Goal: Navigation & Orientation: Find specific page/section

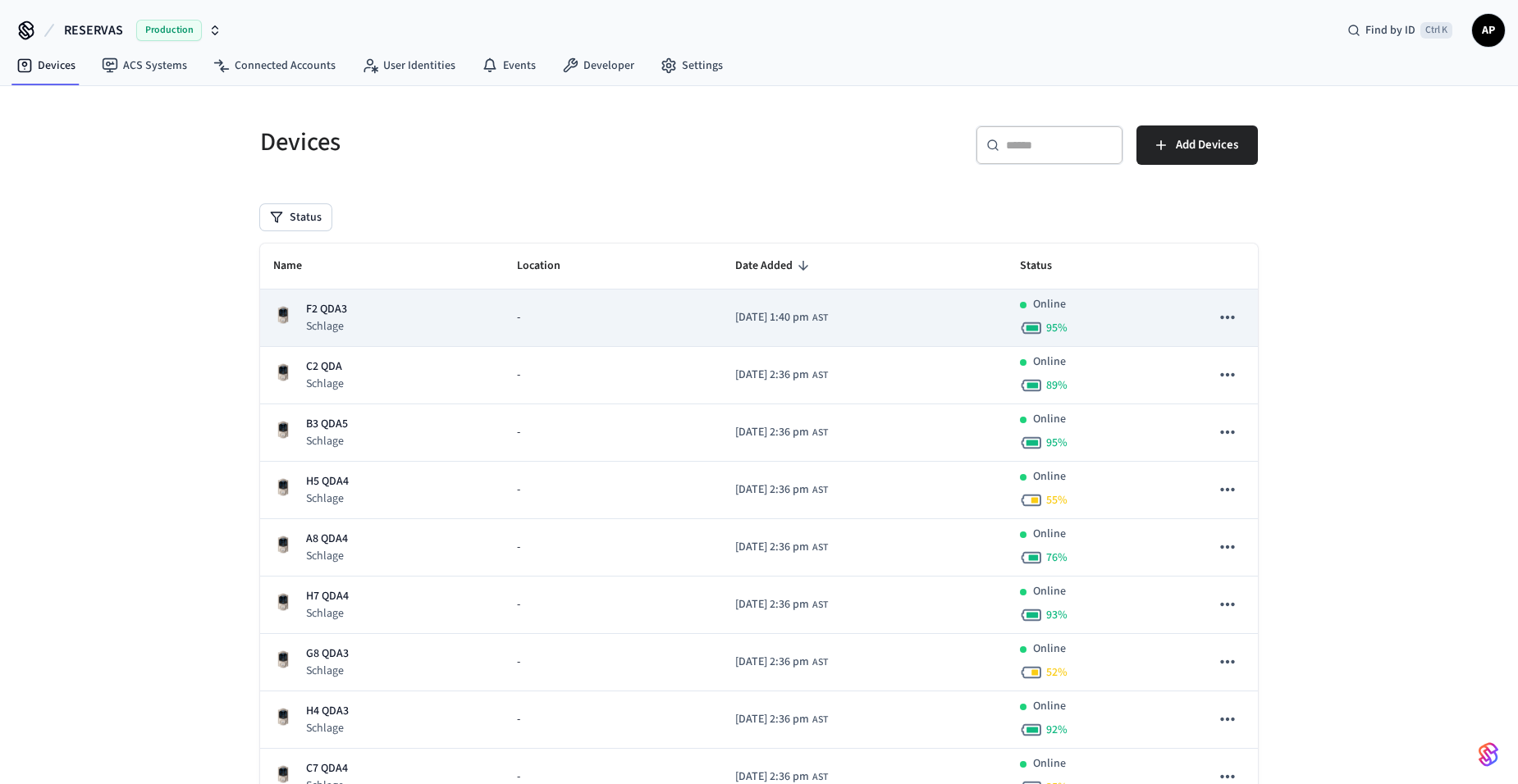
click at [315, 293] on td "F2 QDA3 Schlage" at bounding box center [382, 318] width 244 height 58
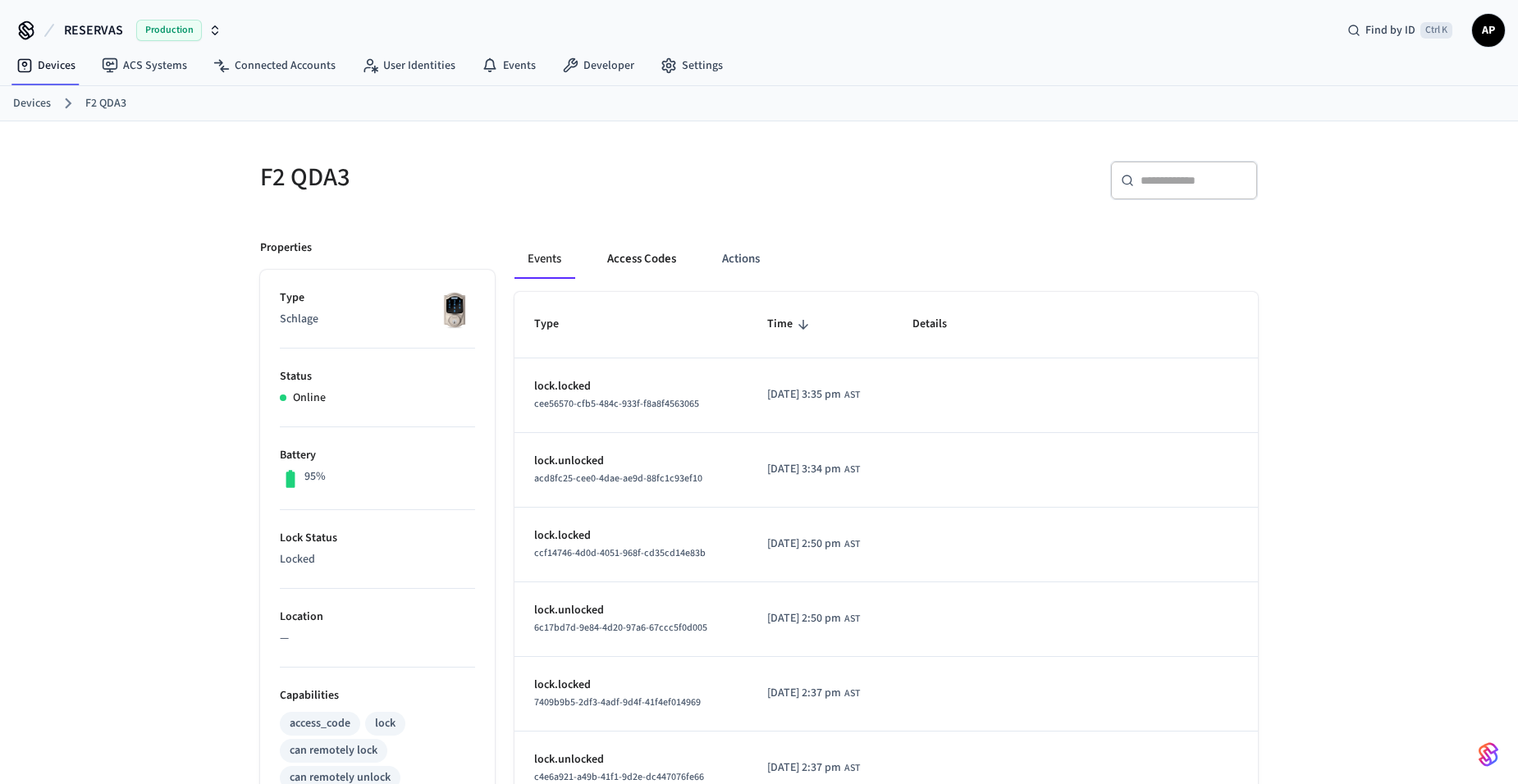
click at [666, 256] on button "Access Codes" at bounding box center [641, 259] width 95 height 40
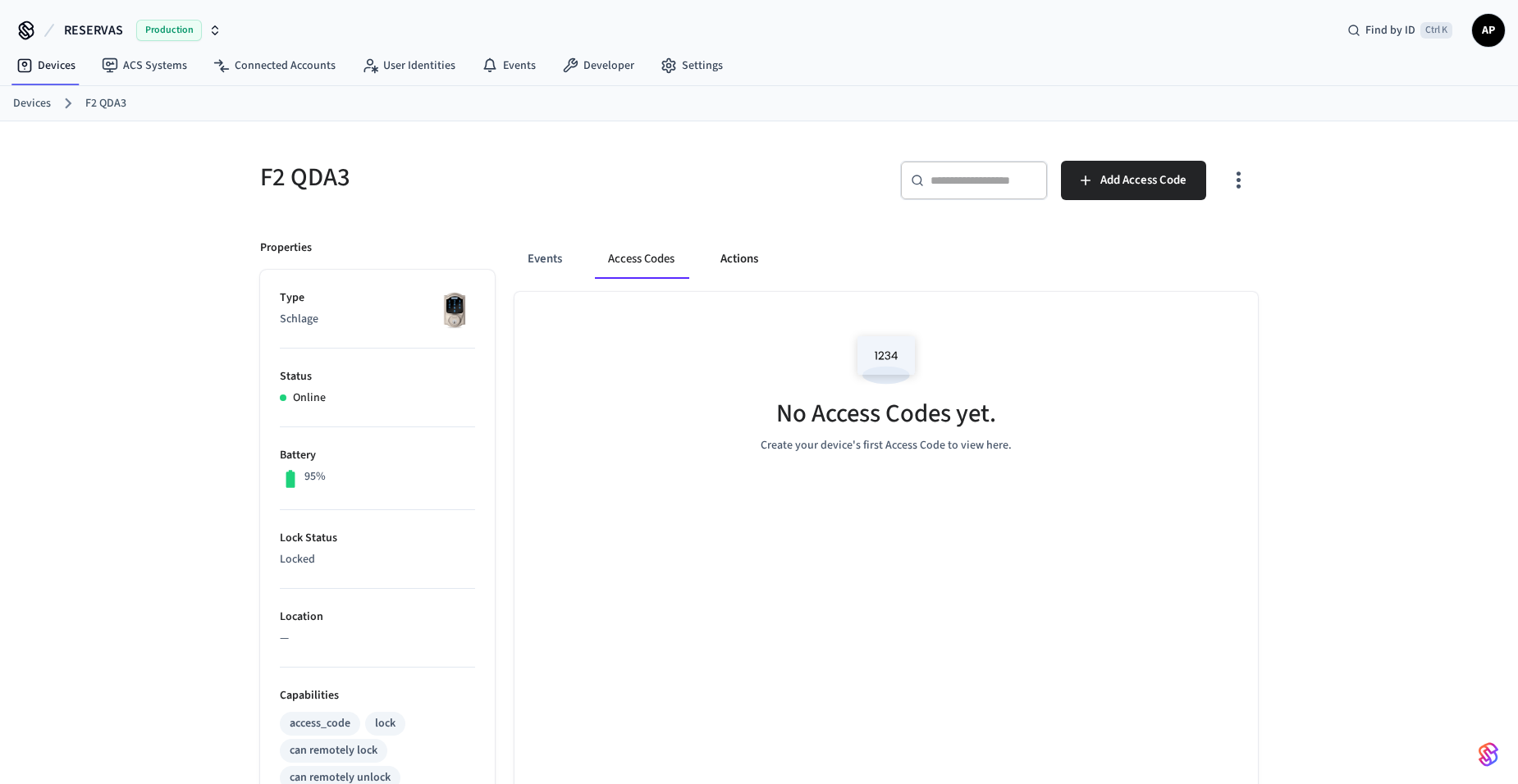
click at [716, 257] on button "Actions" at bounding box center [739, 259] width 64 height 40
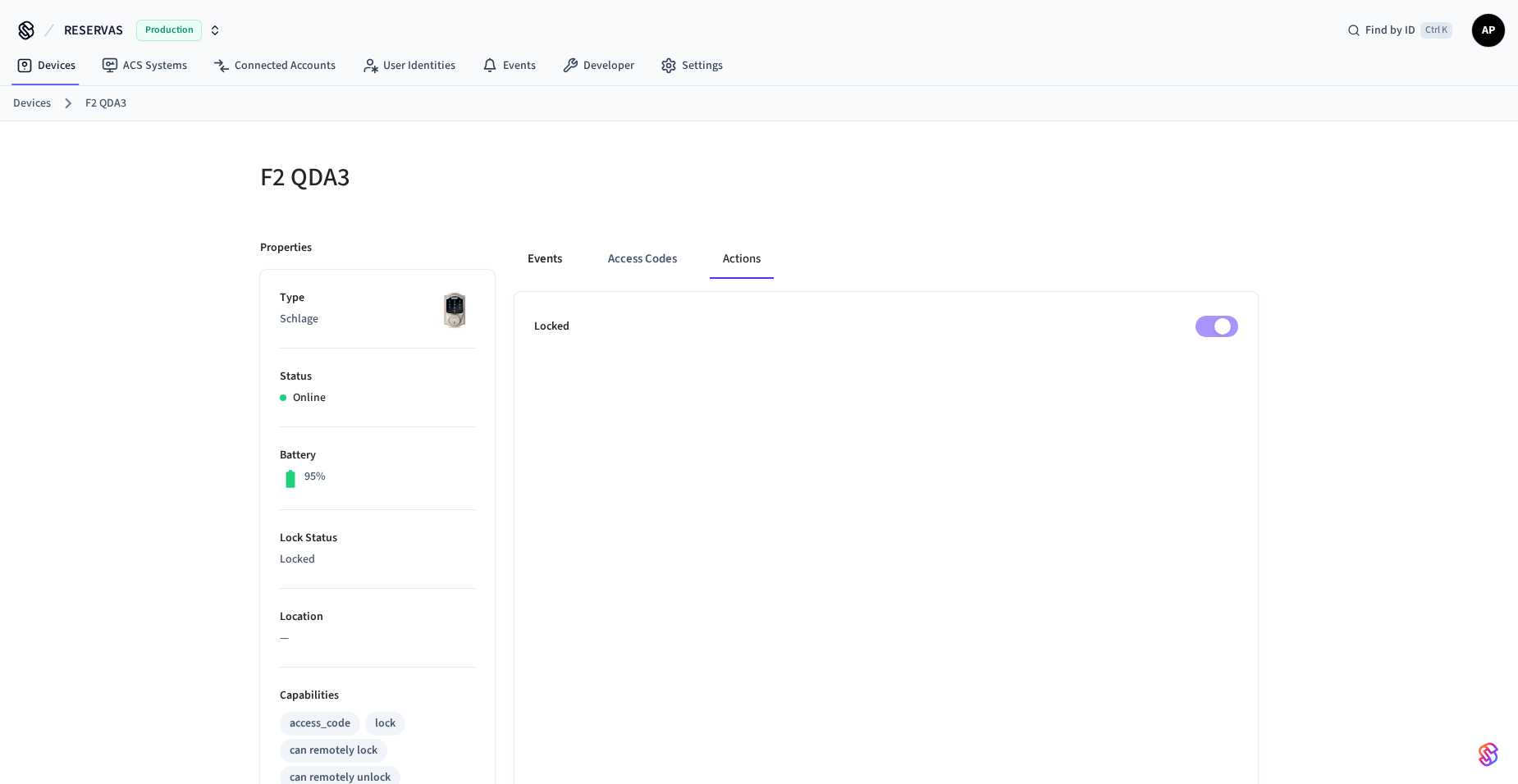
click at [532, 257] on button "Events" at bounding box center [545, 259] width 61 height 40
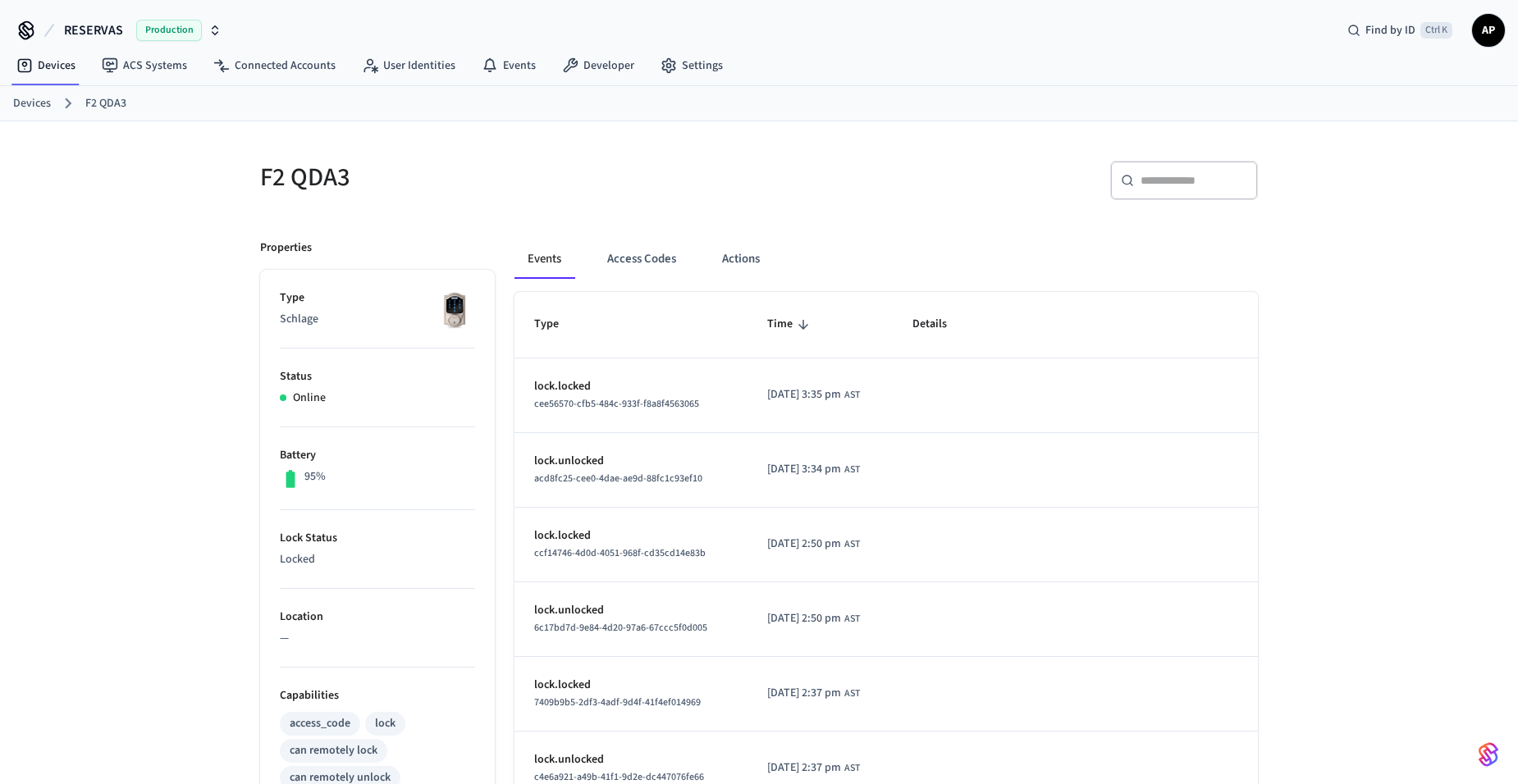
click at [30, 108] on link "Devices" at bounding box center [32, 104] width 38 height 17
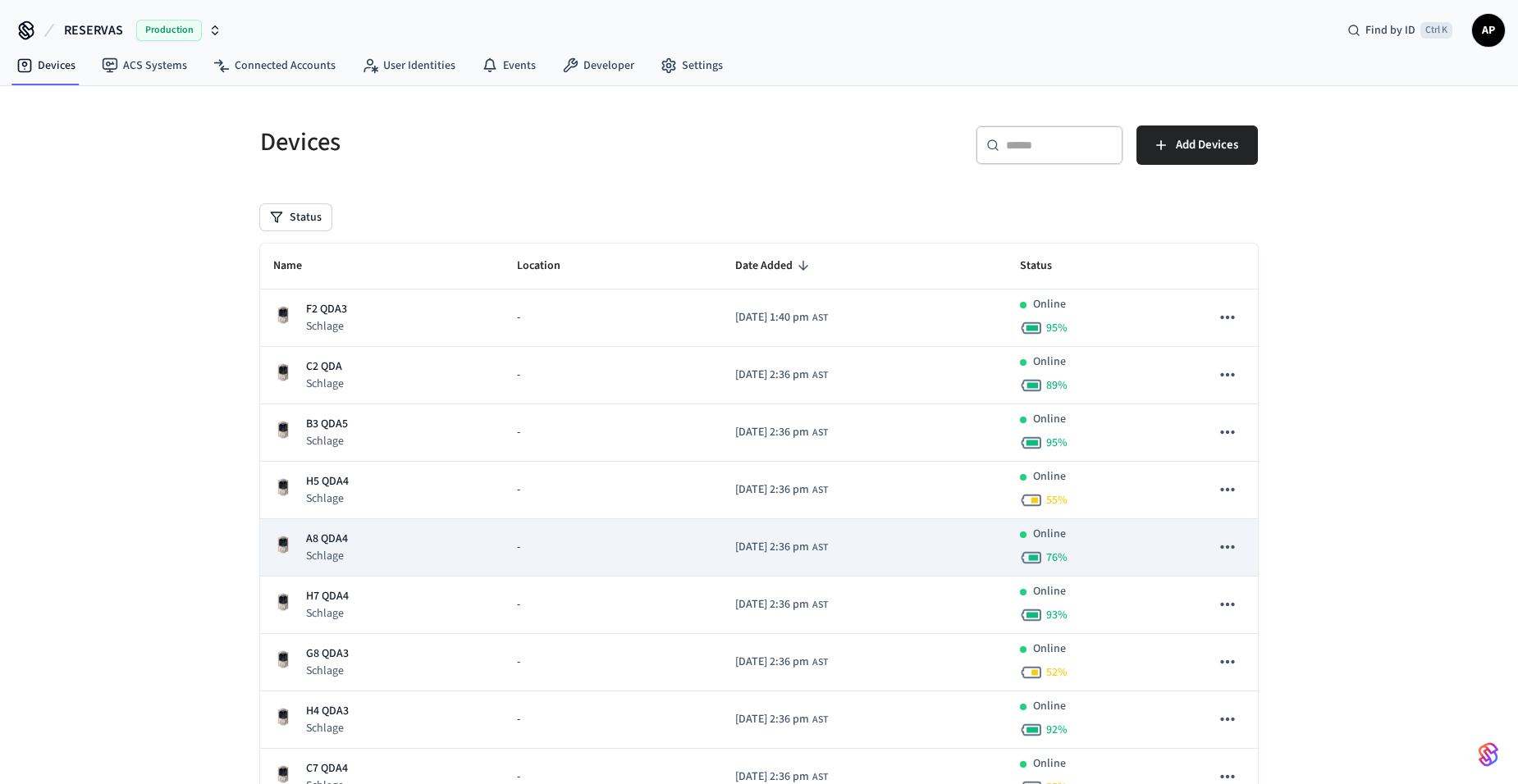
click at [328, 552] on p "Schlage" at bounding box center [326, 556] width 42 height 16
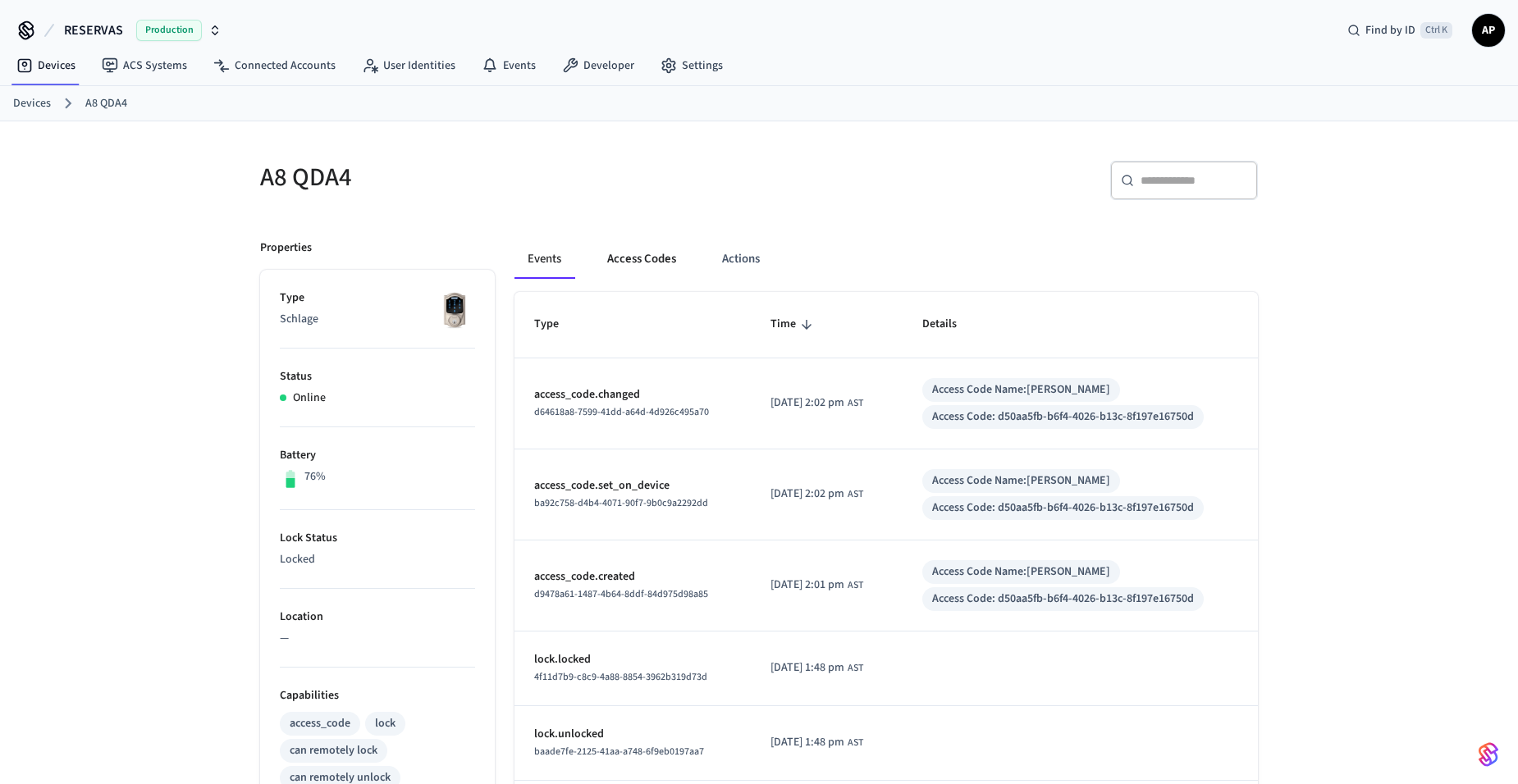
click at [622, 261] on button "Access Codes" at bounding box center [641, 259] width 95 height 40
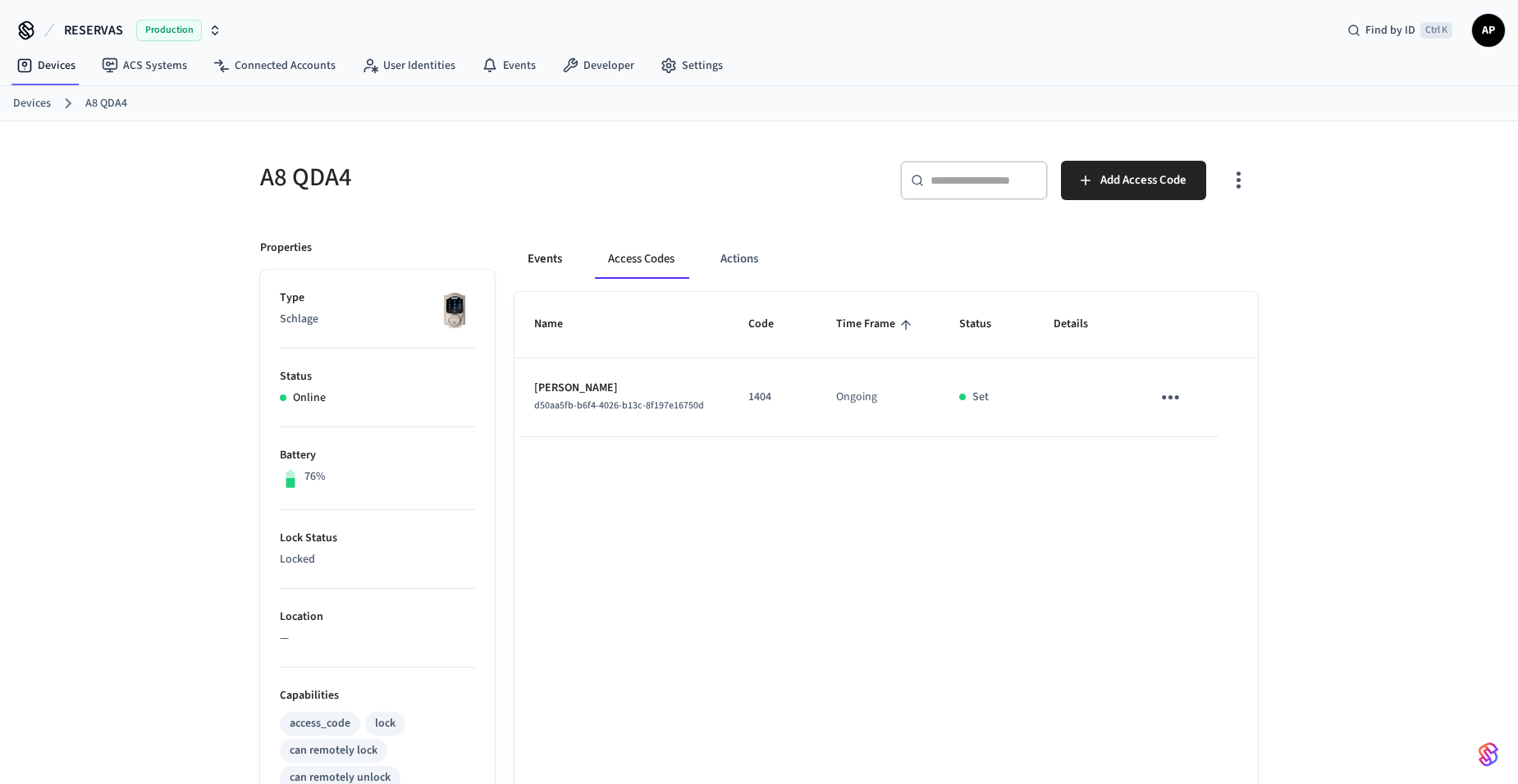
click at [557, 260] on button "Events" at bounding box center [545, 259] width 61 height 40
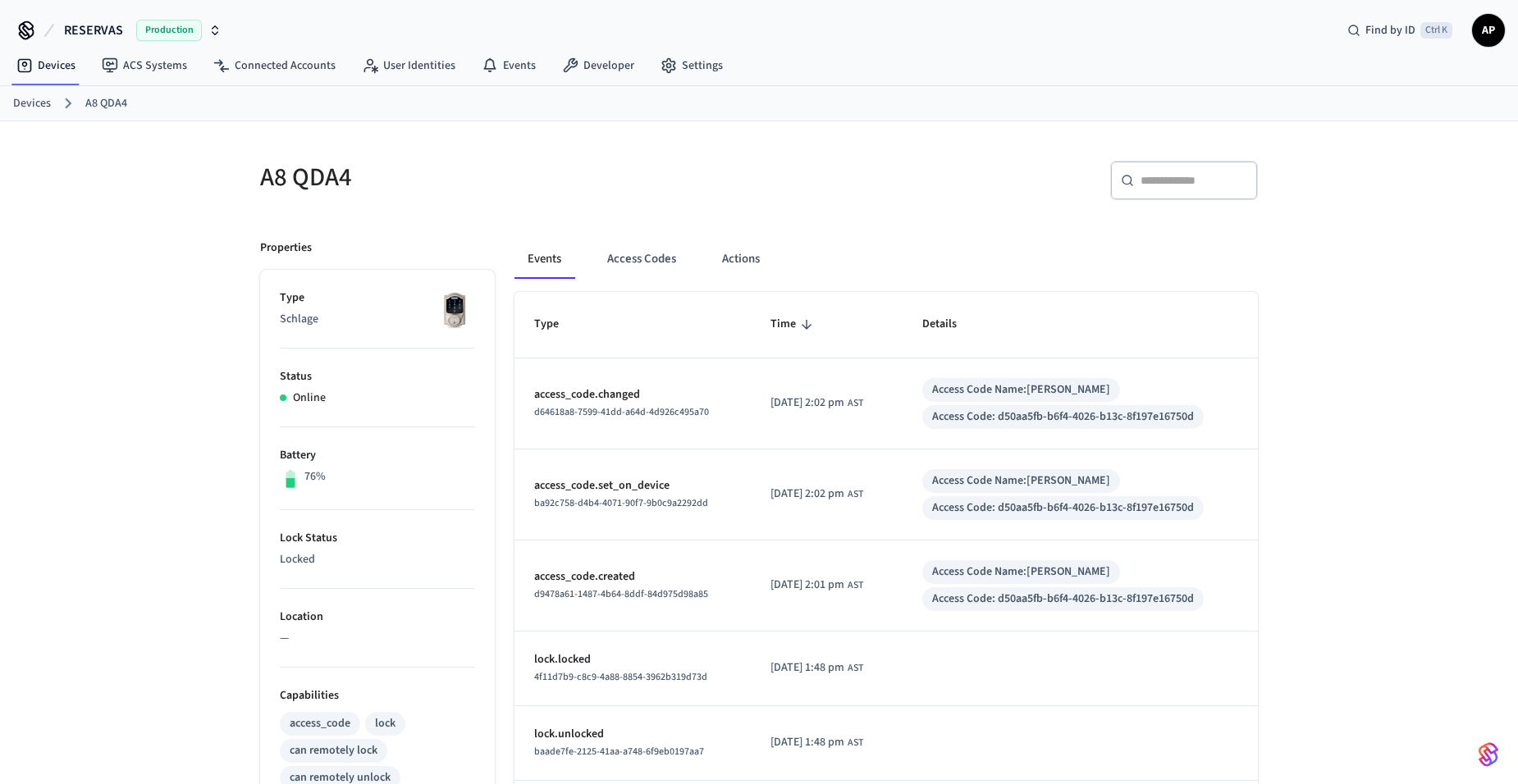
click at [26, 101] on link "Devices" at bounding box center [32, 104] width 38 height 17
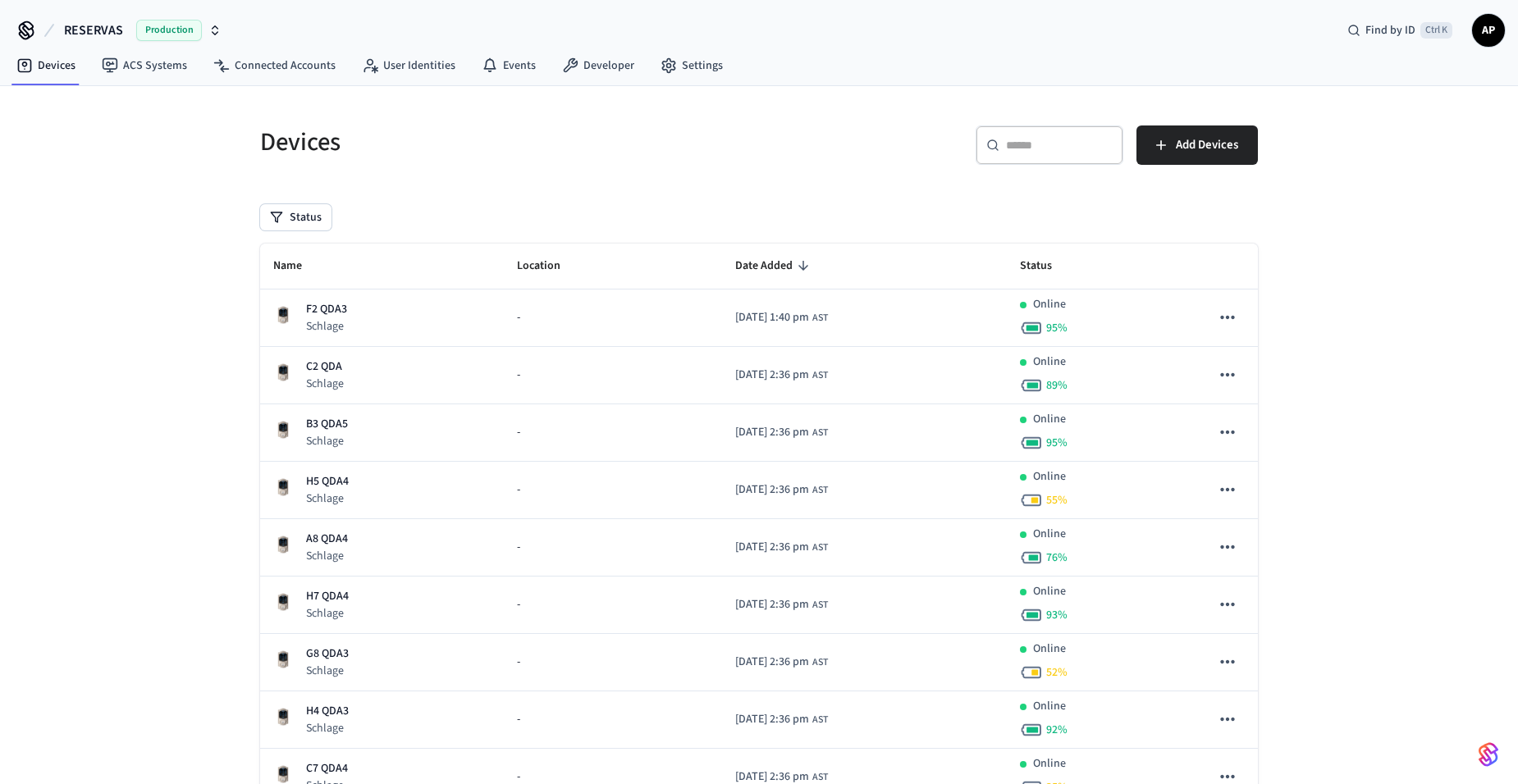
click at [1492, 44] on span "AP" at bounding box center [1488, 30] width 29 height 29
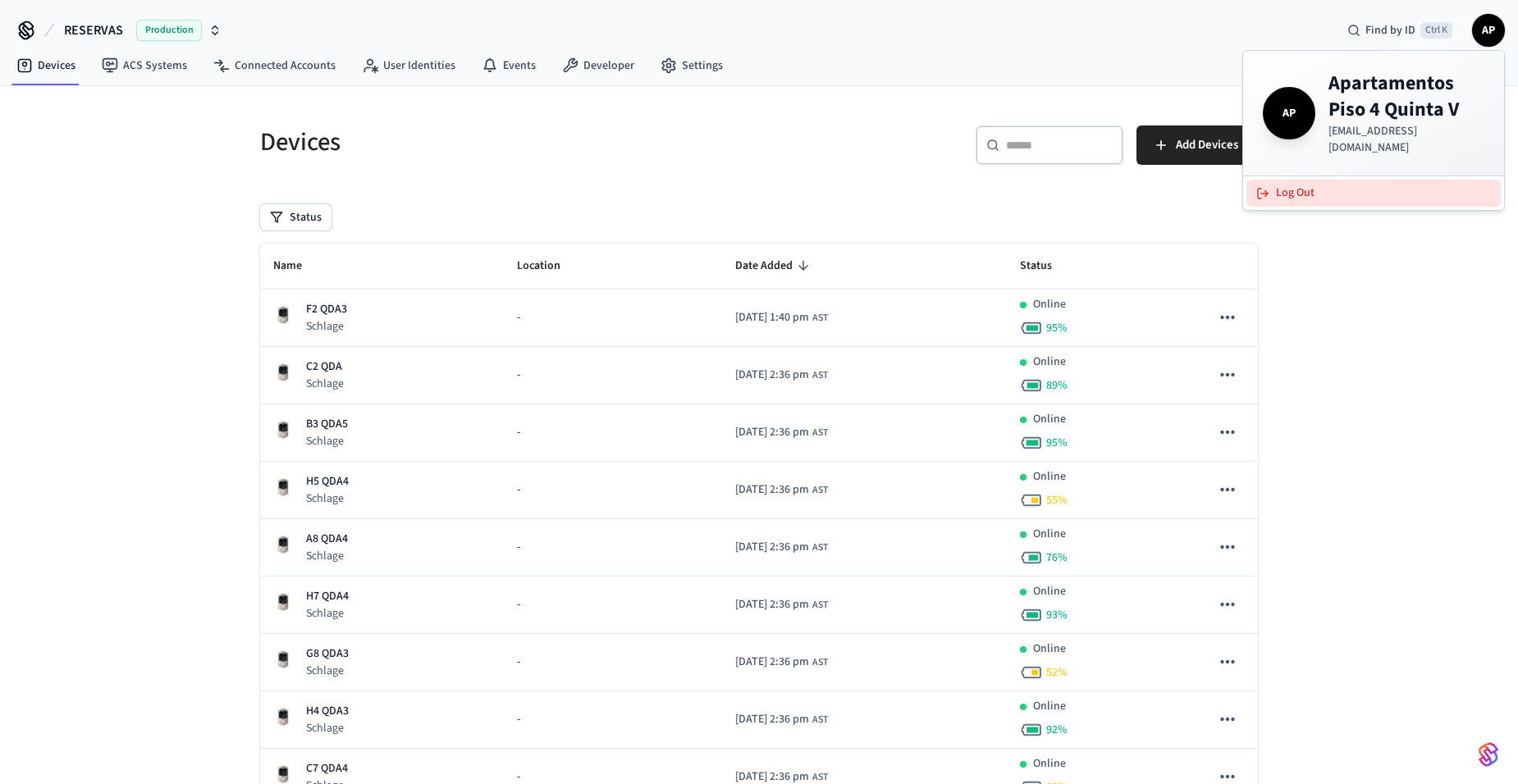
click at [1368, 179] on button "Log Out" at bounding box center [1374, 193] width 254 height 27
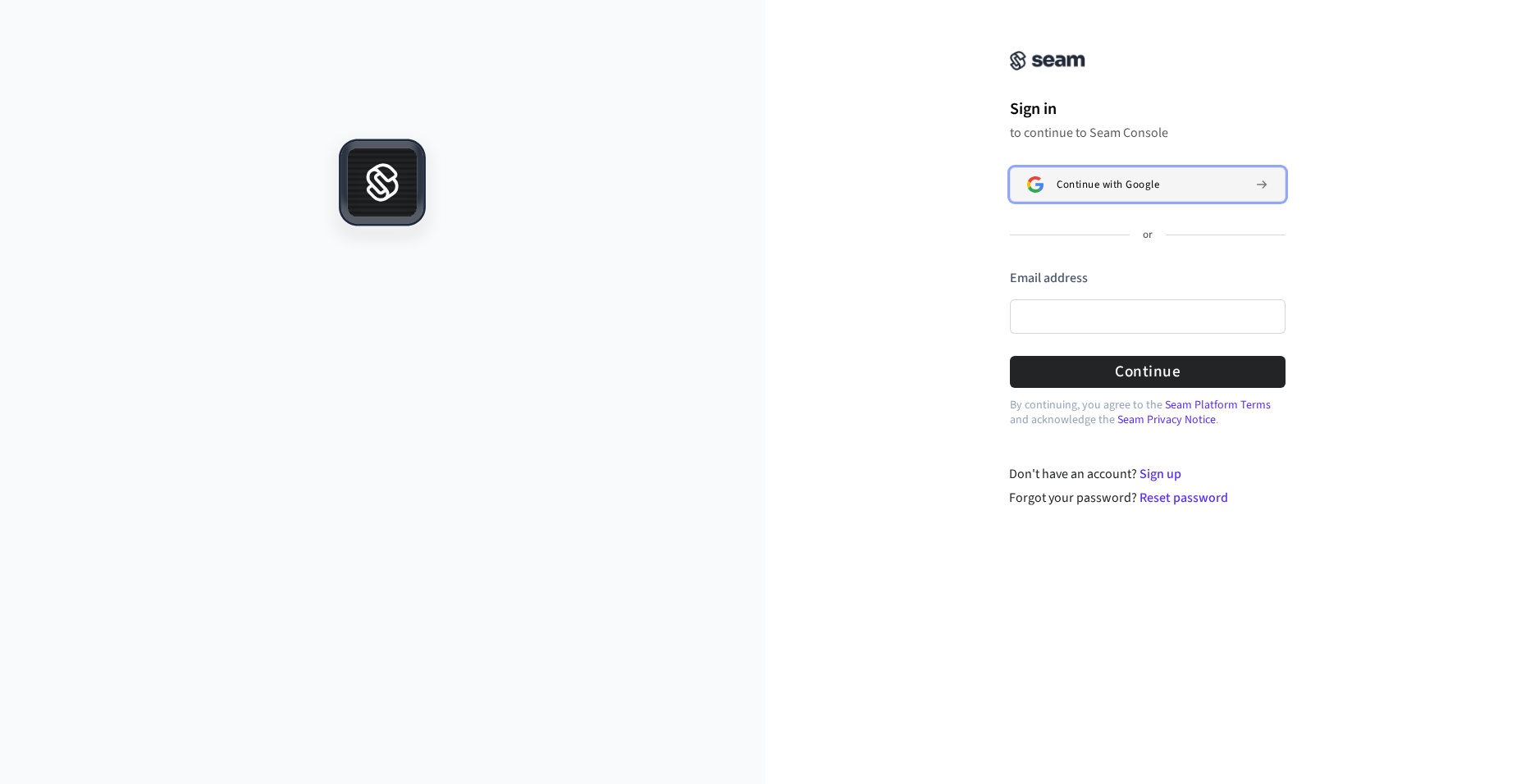
click at [1105, 171] on button "Continue with Google" at bounding box center [1148, 185] width 276 height 34
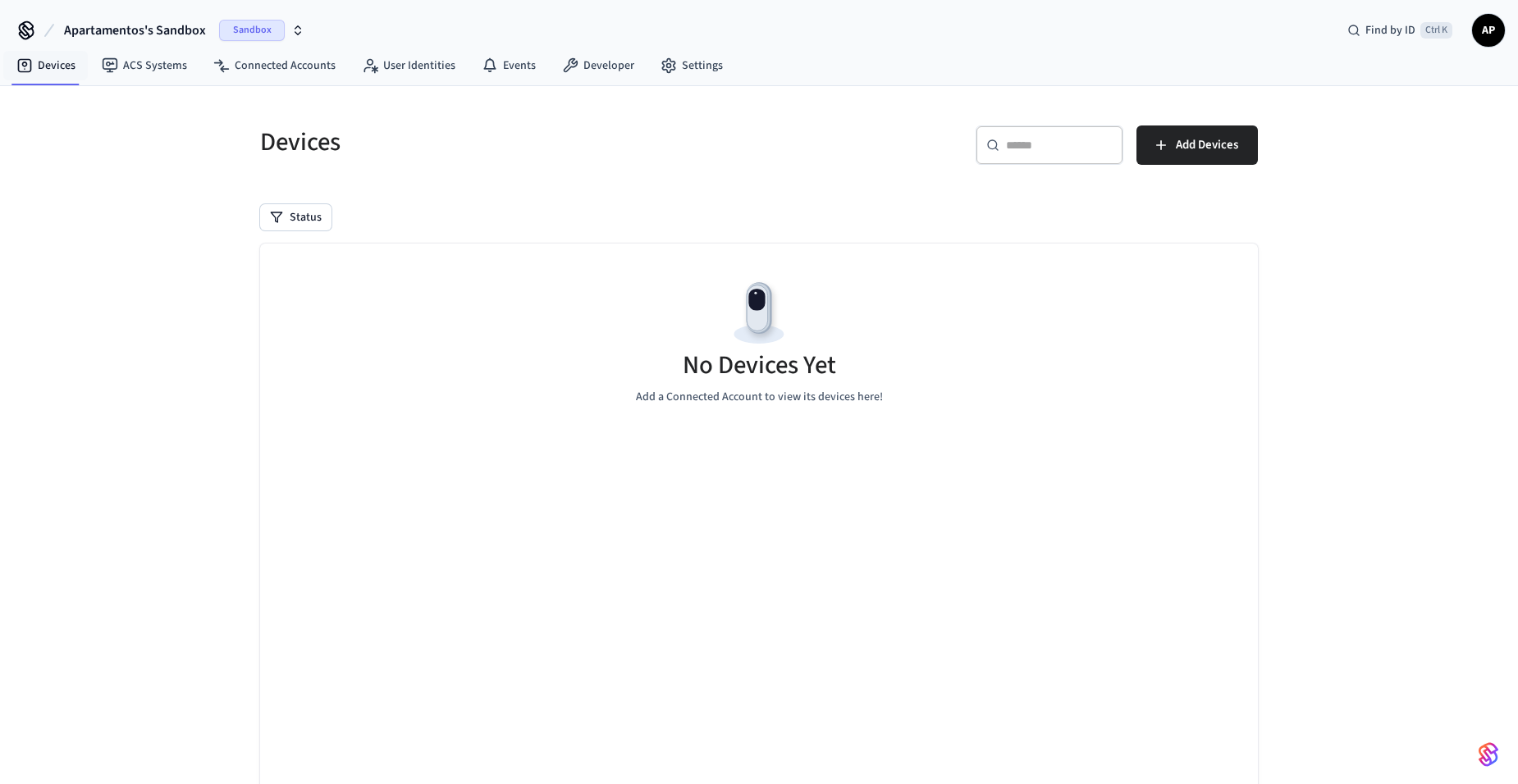
click at [125, 40] on button "Apartamentos's Sandbox Sandbox" at bounding box center [184, 30] width 250 height 34
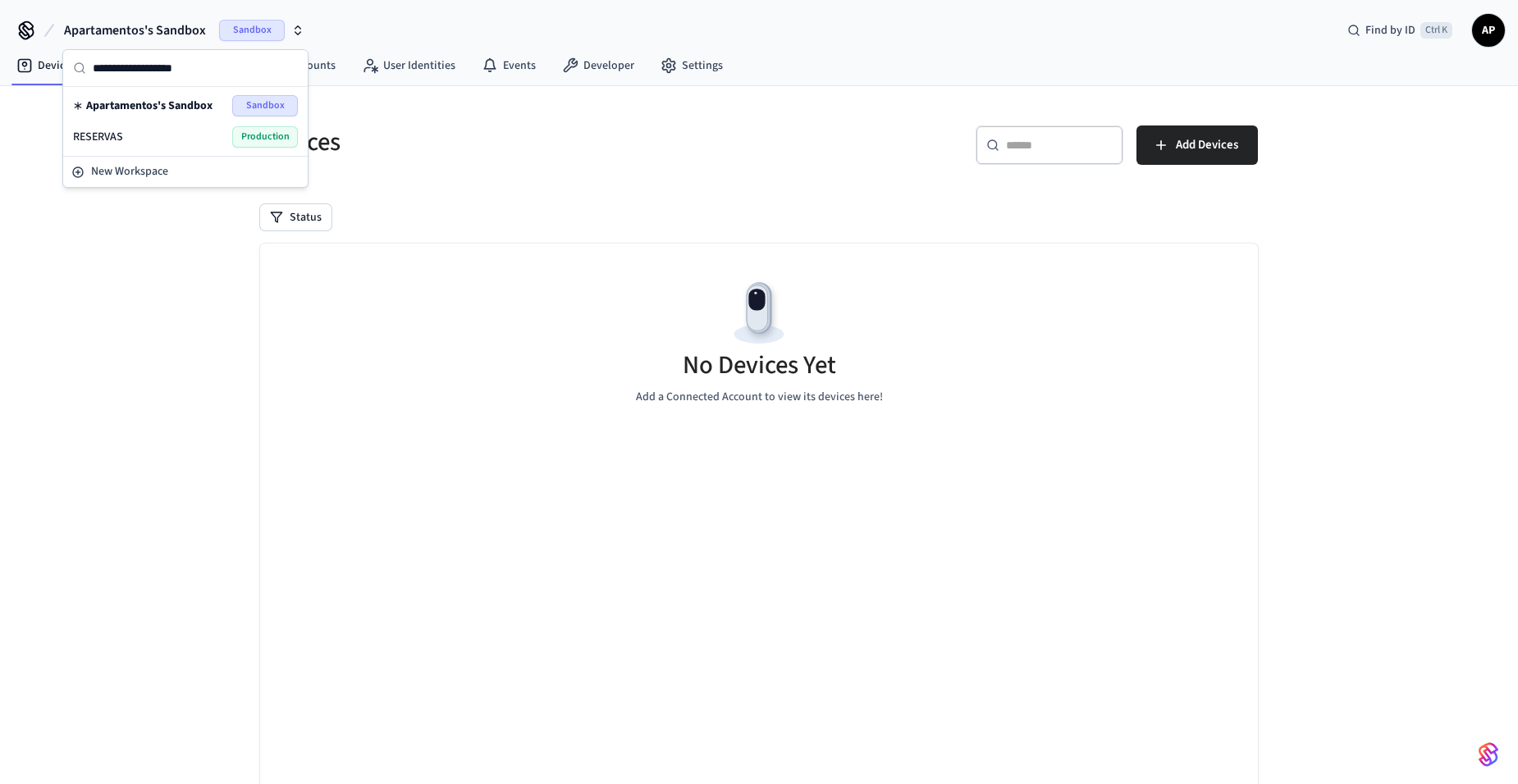
click at [160, 137] on div "RESERVAS Production" at bounding box center [186, 137] width 225 height 21
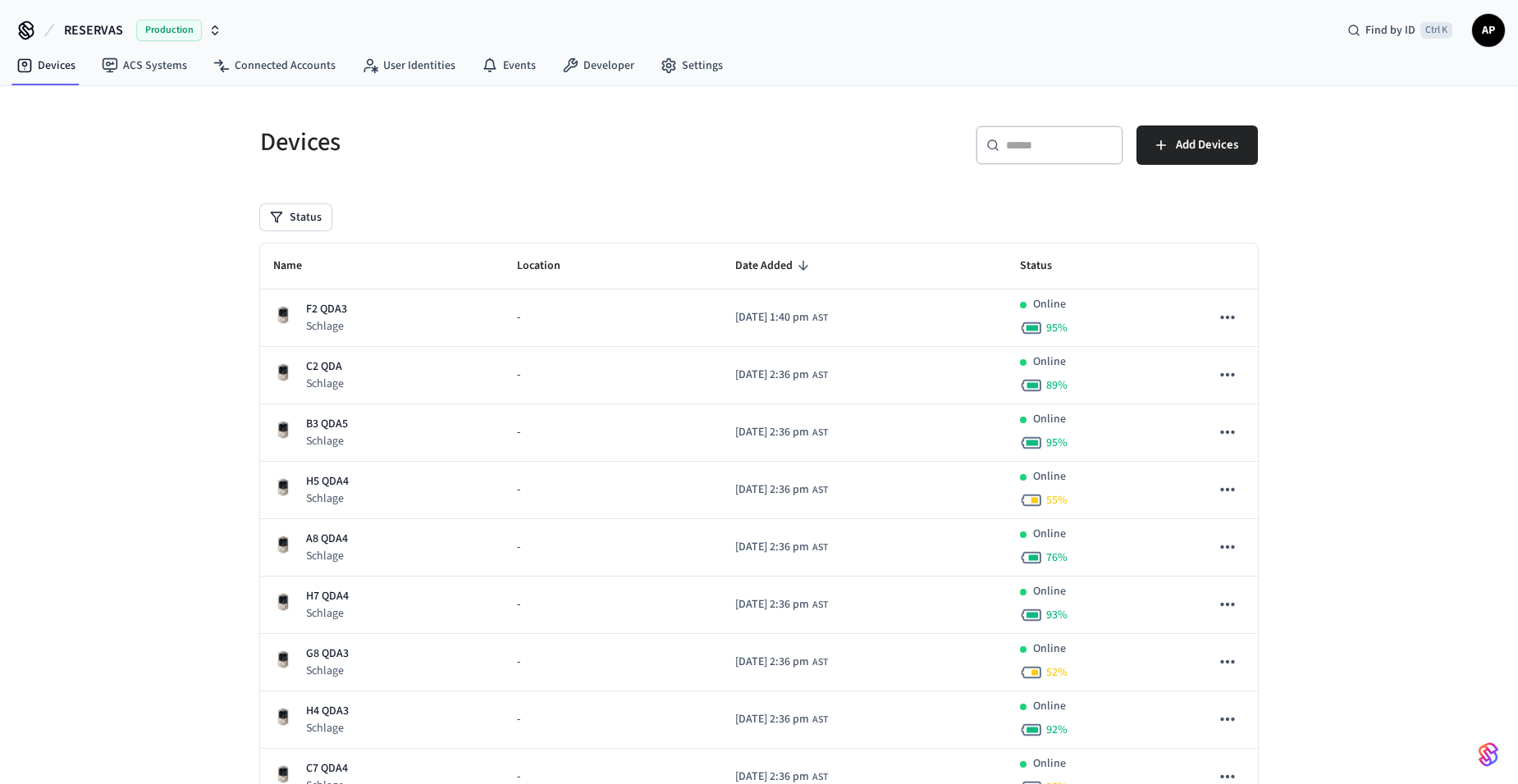
click at [1496, 26] on span "AP" at bounding box center [1488, 30] width 29 height 29
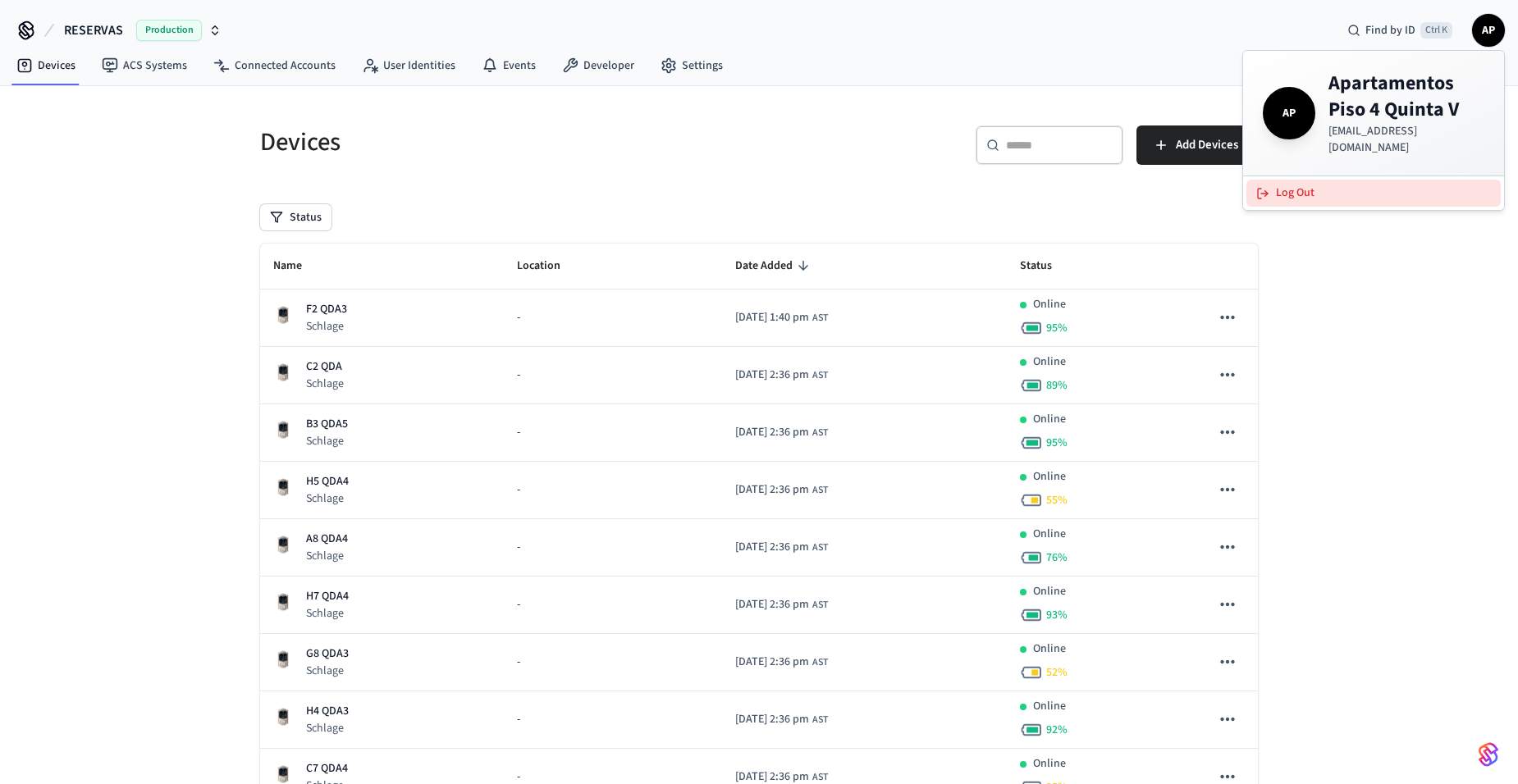
click at [1271, 179] on button "Log Out" at bounding box center [1374, 193] width 254 height 27
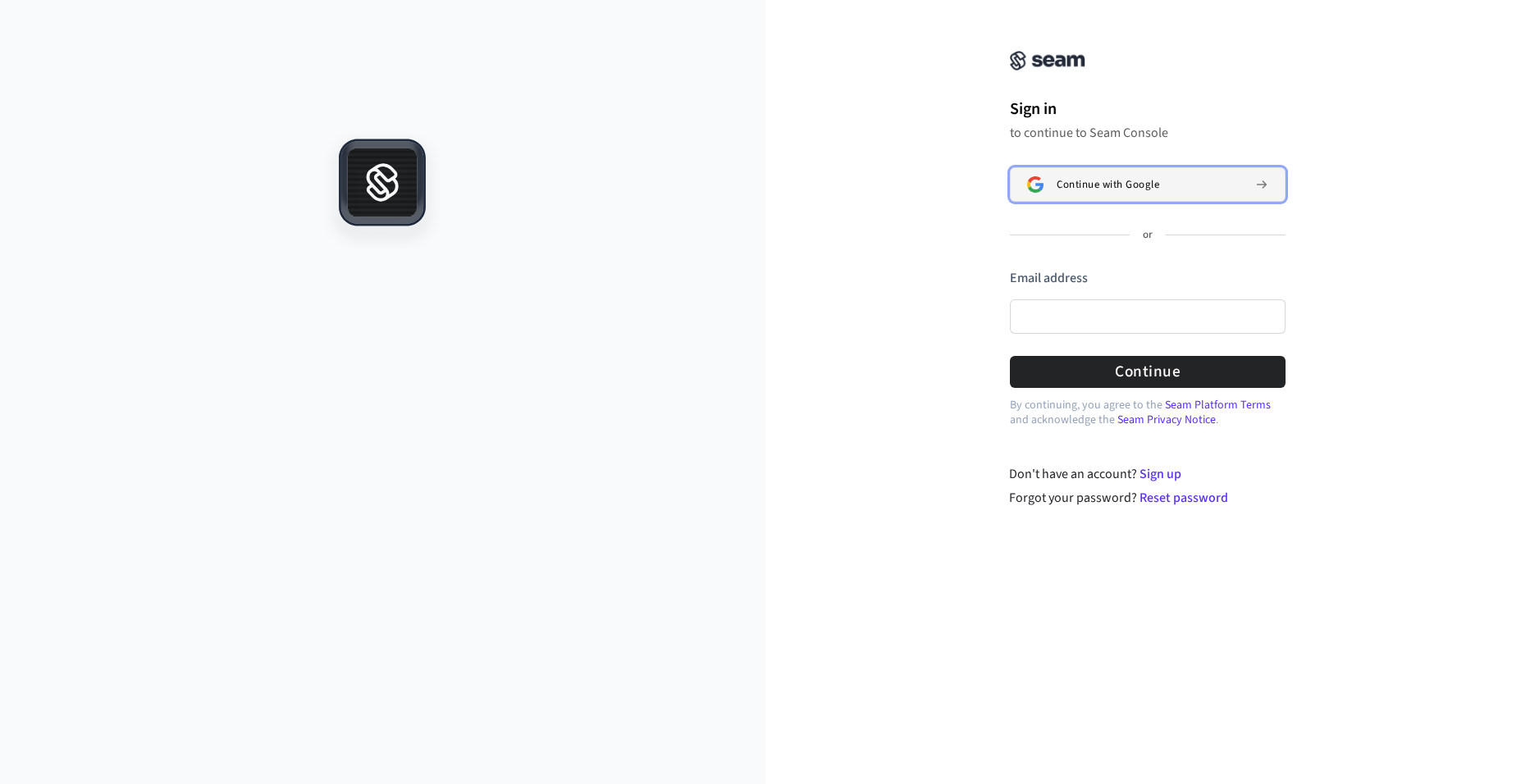
click at [1086, 183] on span "Continue with Google" at bounding box center [1107, 184] width 102 height 13
